Goal: Task Accomplishment & Management: Use online tool/utility

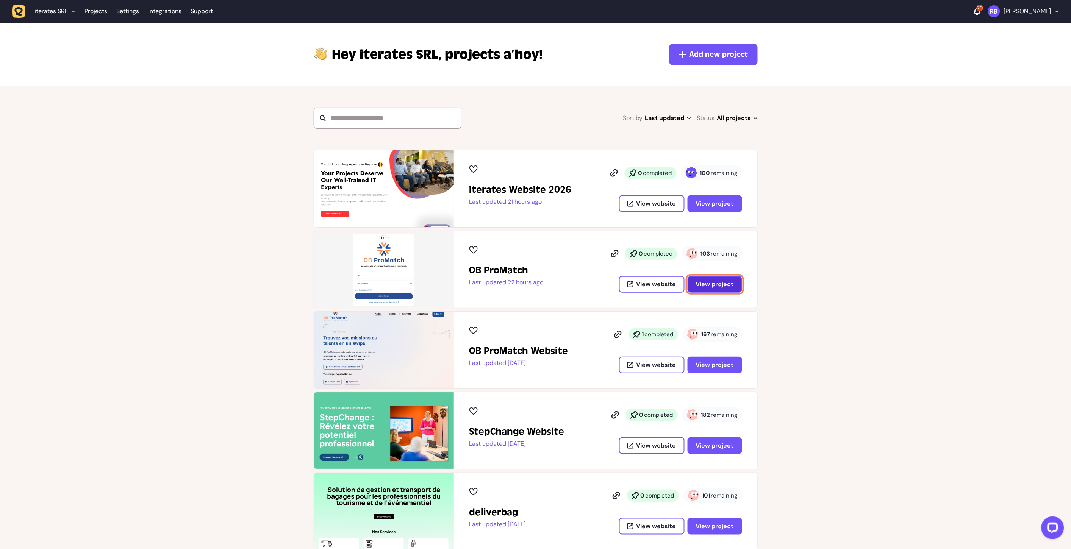
click at [722, 282] on span "View project" at bounding box center [715, 284] width 38 height 6
click at [721, 368] on button "View project" at bounding box center [715, 365] width 55 height 17
click at [730, 203] on span "View project" at bounding box center [715, 204] width 38 height 6
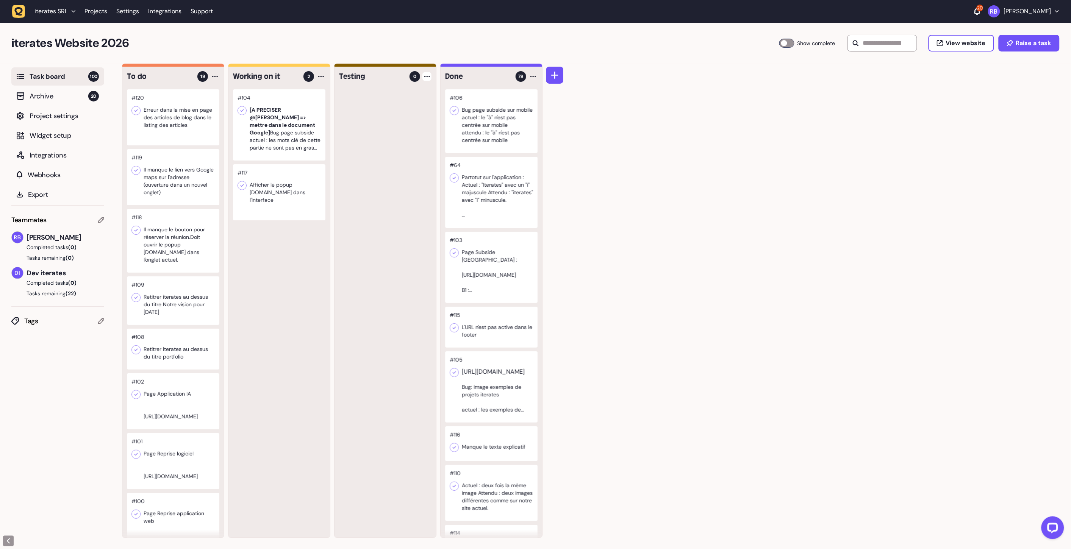
click at [424, 79] on div at bounding box center [426, 76] width 9 height 9
drag, startPoint x: 412, startPoint y: 98, endPoint x: 394, endPoint y: 96, distance: 18.4
click at [412, 98] on li "Add Task" at bounding box center [398, 92] width 55 height 16
click at [427, 77] on div at bounding box center [426, 76] width 9 height 9
click at [380, 92] on div "Add Task" at bounding box center [398, 92] width 55 height 8
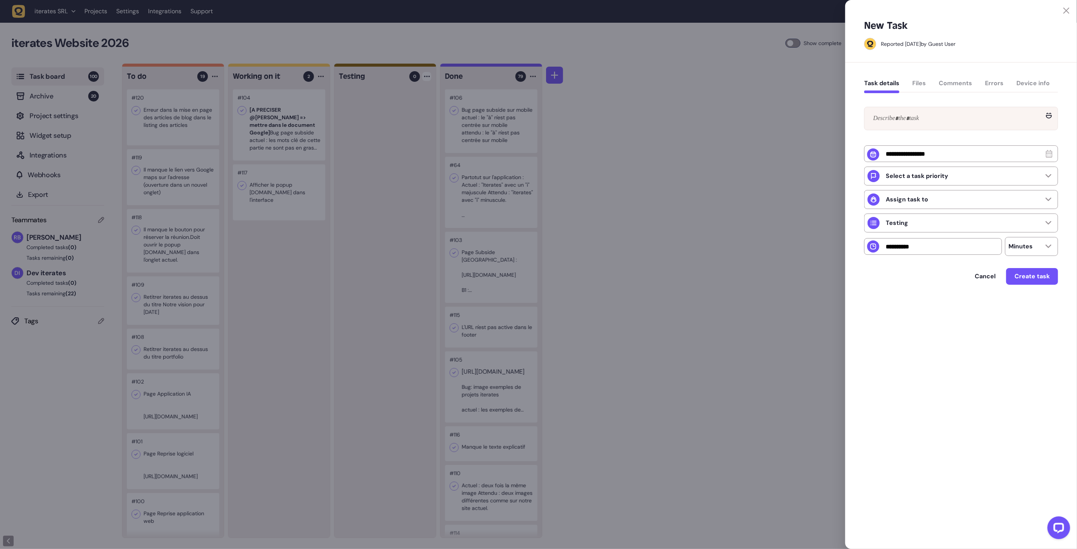
click at [915, 132] on div "Select a task priority Assign task to Testing Minutes" at bounding box center [961, 193] width 194 height 126
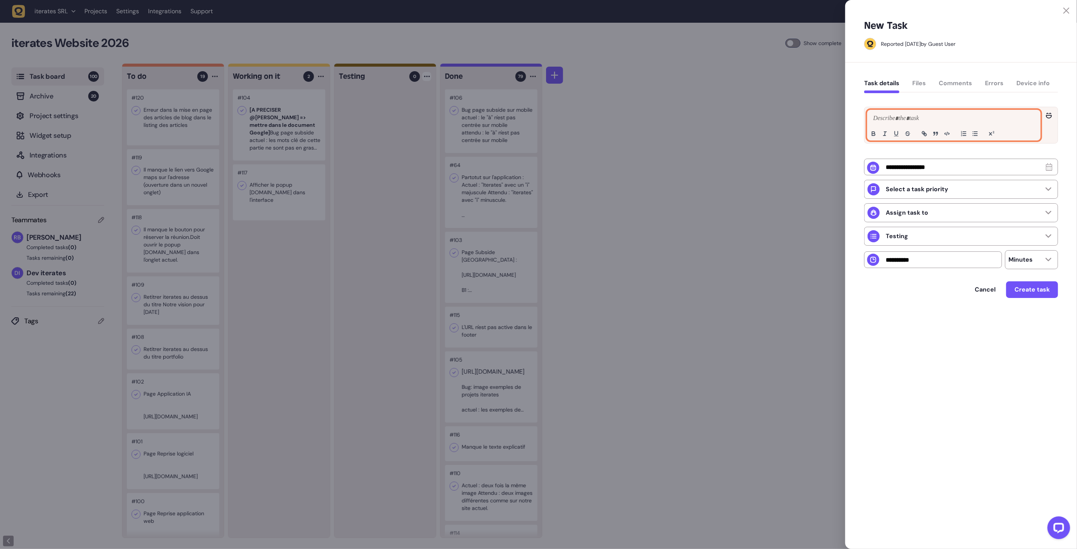
click at [911, 122] on p at bounding box center [954, 118] width 165 height 9
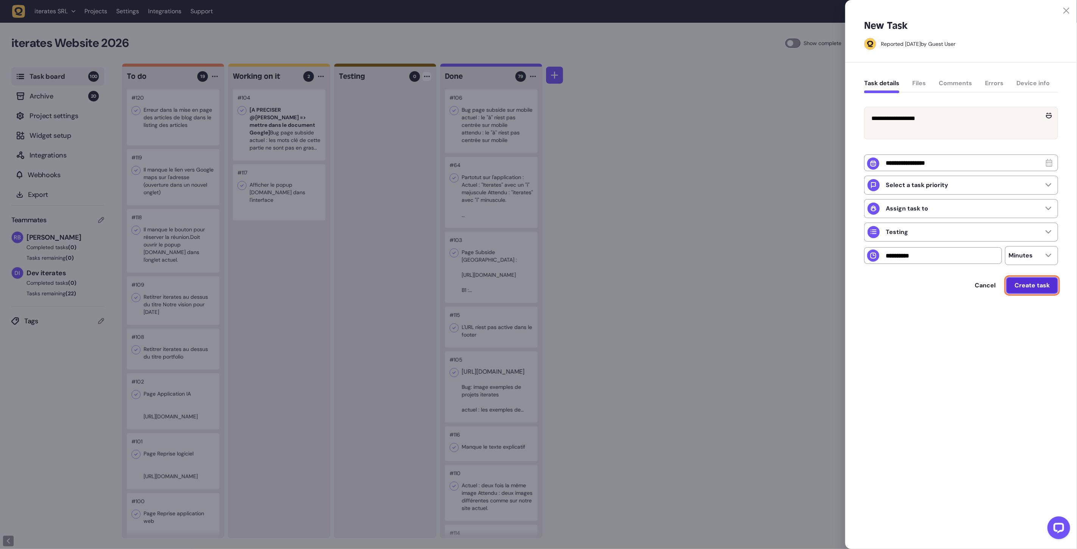
click at [1029, 294] on button "Create task" at bounding box center [1032, 285] width 52 height 17
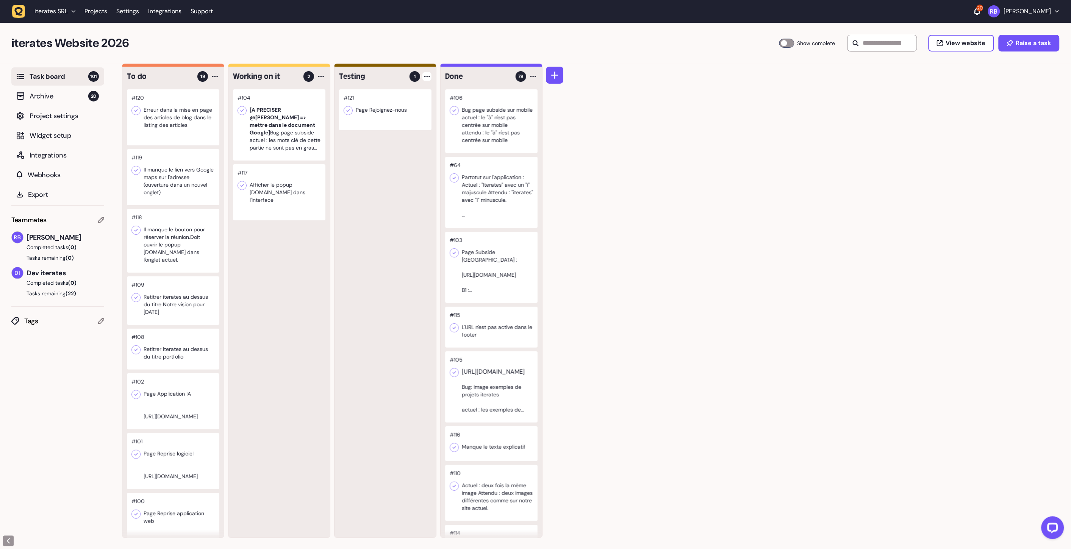
click at [425, 79] on div at bounding box center [426, 76] width 9 height 9
click at [411, 94] on div "Add Task" at bounding box center [398, 92] width 55 height 8
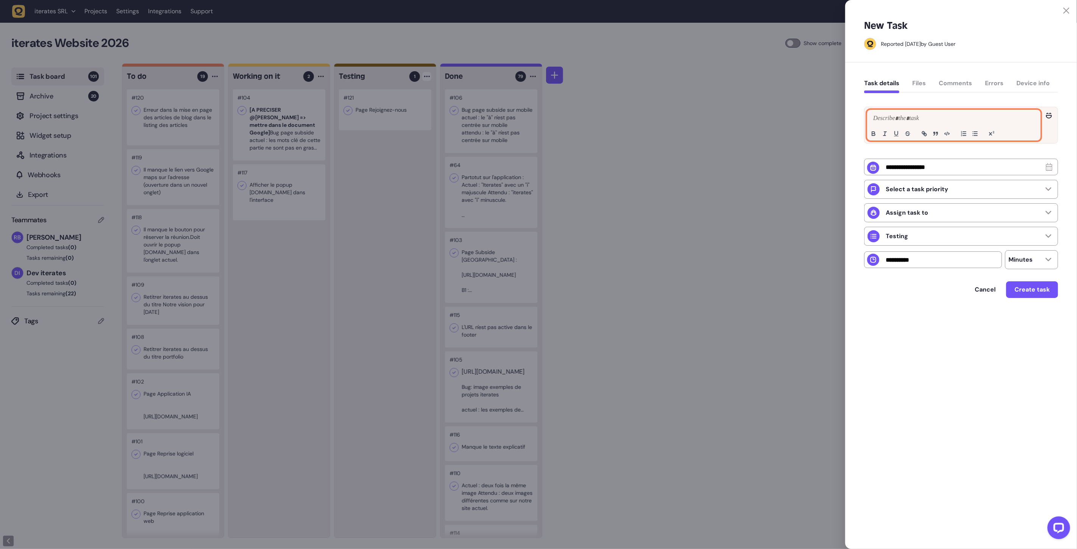
click at [898, 119] on p at bounding box center [954, 118] width 165 height 9
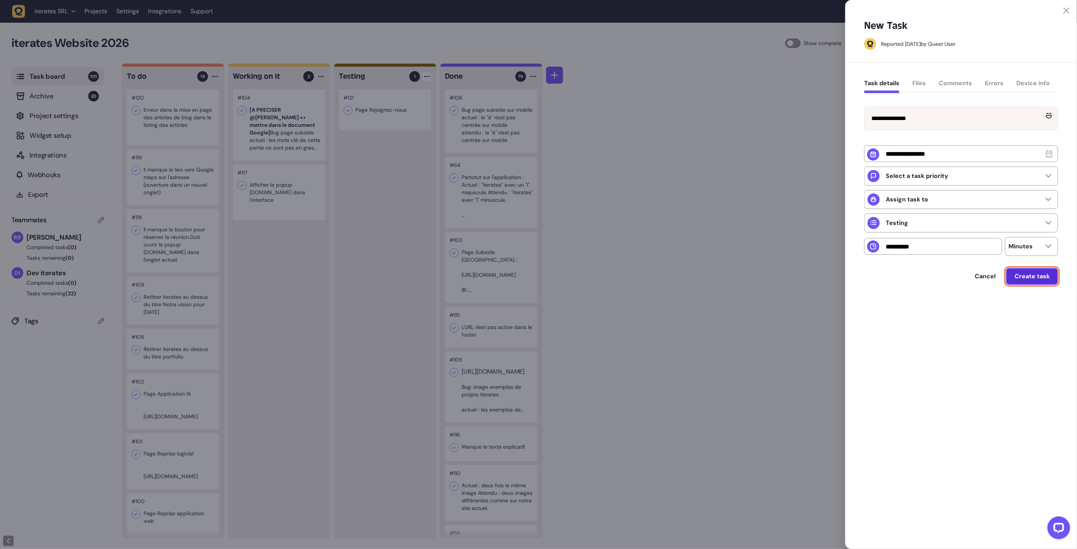
click at [1049, 285] on button "Create task" at bounding box center [1032, 276] width 52 height 17
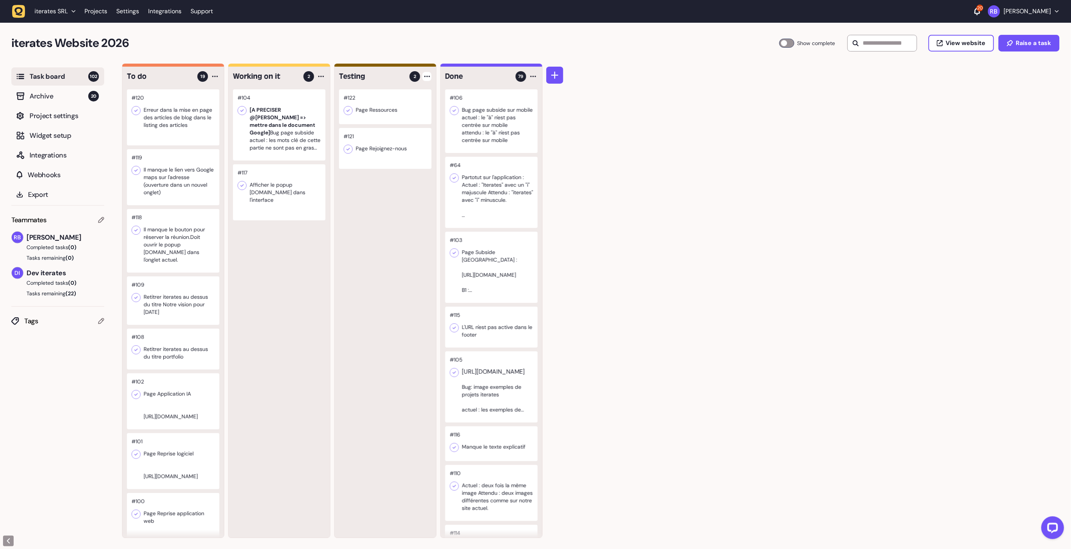
click at [427, 78] on div at bounding box center [426, 76] width 9 height 9
click at [415, 89] on div "Add Task" at bounding box center [398, 92] width 55 height 8
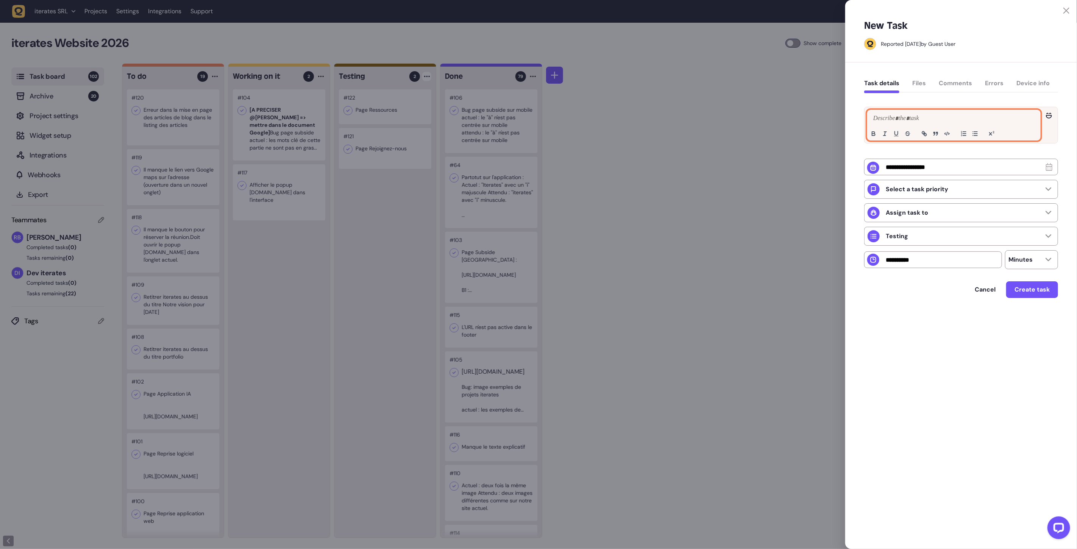
click at [904, 120] on p at bounding box center [954, 118] width 165 height 9
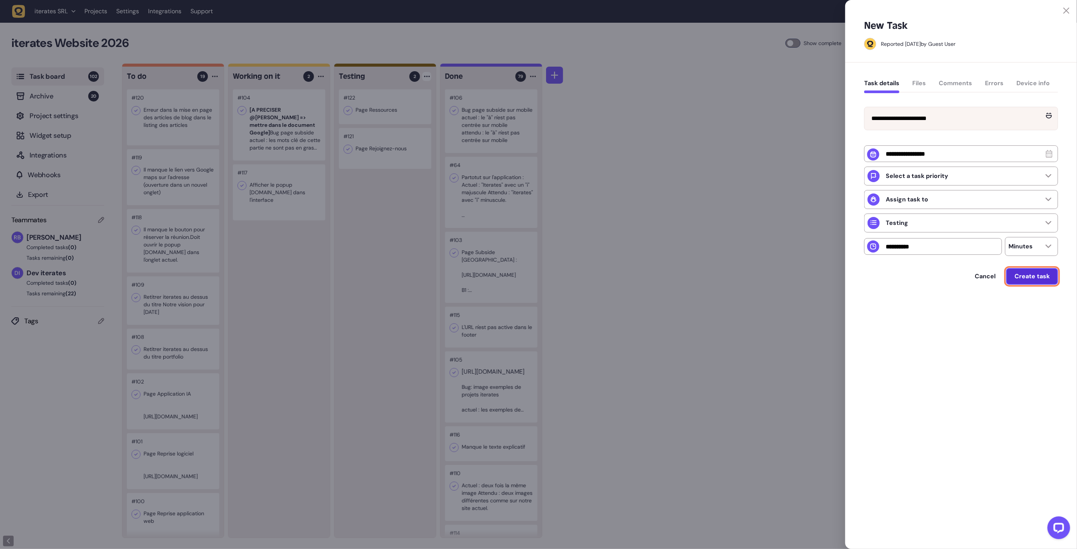
click at [1028, 280] on span "Create task" at bounding box center [1032, 276] width 35 height 6
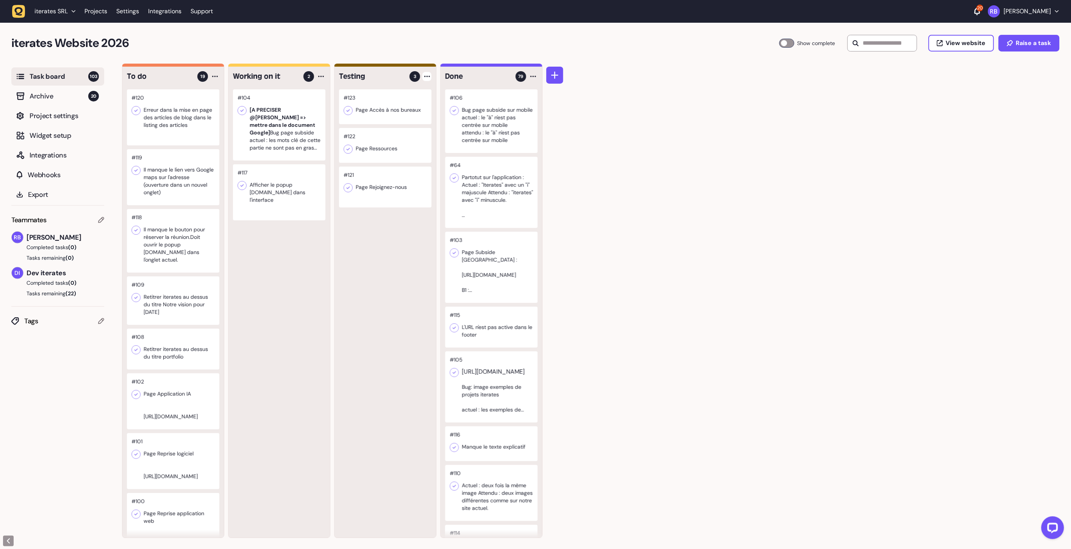
scroll to position [0, 0]
click at [414, 298] on div "#123 Page Accès à nos bureaux #122 Page Ressources #121 Page Rejoignez-nous" at bounding box center [385, 313] width 102 height 449
click at [667, 245] on div "To do 19 #120 Erreur dans la mise en page des articles de blog dans le listing …" at bounding box center [596, 306] width 949 height 486
